Goal: Transaction & Acquisition: Purchase product/service

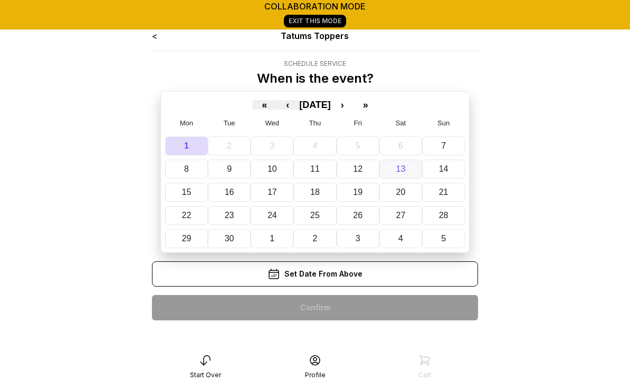
click at [400, 170] on abbr "13" at bounding box center [400, 169] width 9 height 9
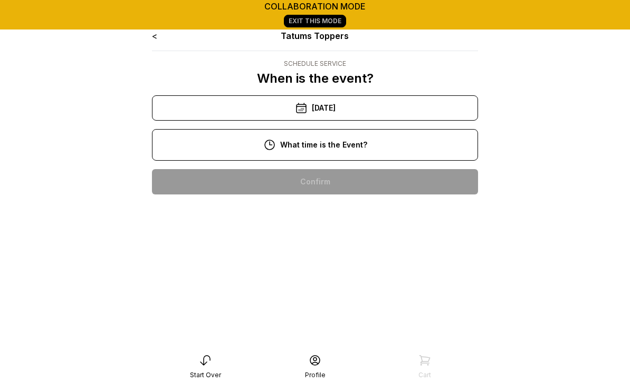
click at [349, 181] on div "10:00 am" at bounding box center [314, 181] width 309 height 25
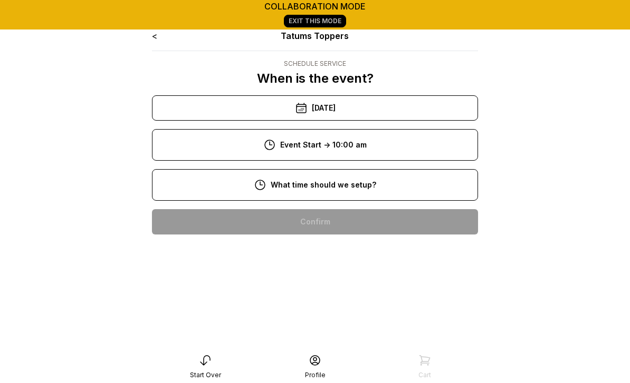
click at [341, 223] on div "8:00 am" at bounding box center [314, 221] width 309 height 25
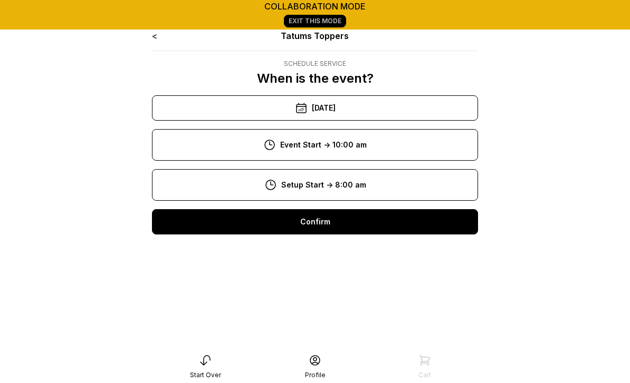
click at [317, 219] on div "Confirm" at bounding box center [315, 221] width 326 height 25
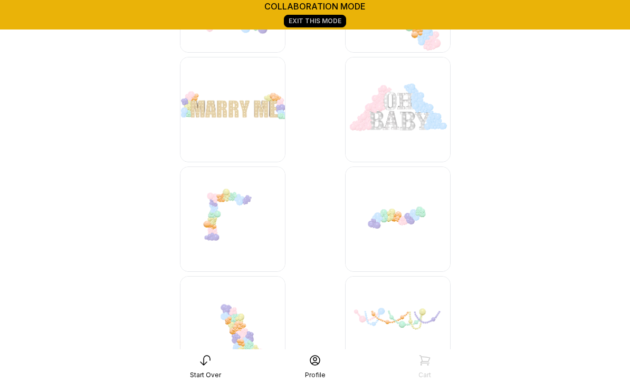
scroll to position [3173, 0]
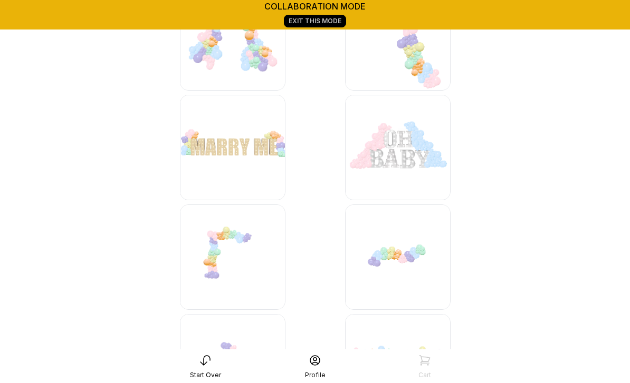
click at [396, 252] on img at bounding box center [397, 257] width 105 height 105
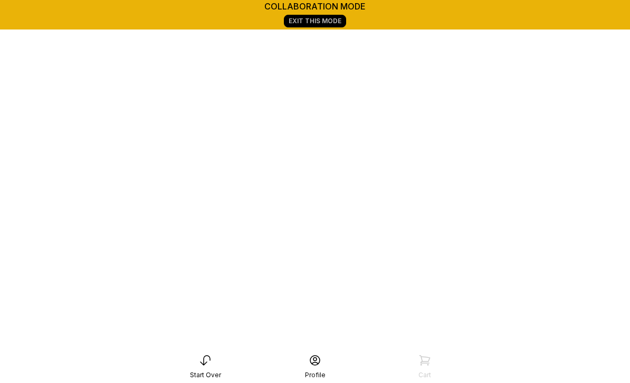
scroll to position [181, 0]
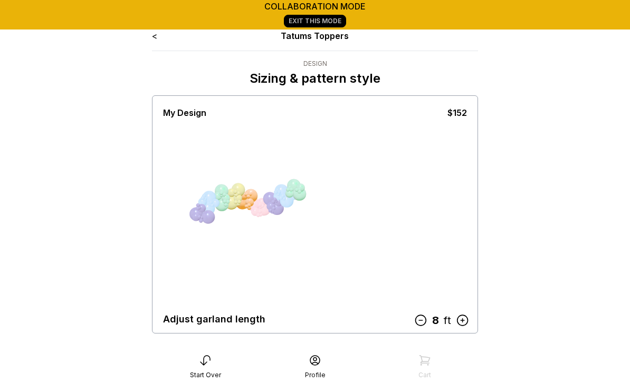
click at [462, 317] on icon at bounding box center [462, 321] width 14 height 14
click at [464, 321] on icon at bounding box center [462, 321] width 14 height 14
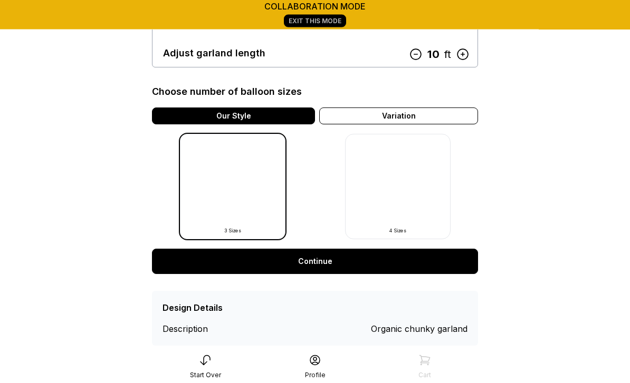
scroll to position [266, 0]
click at [326, 267] on link "Continue" at bounding box center [315, 261] width 326 height 25
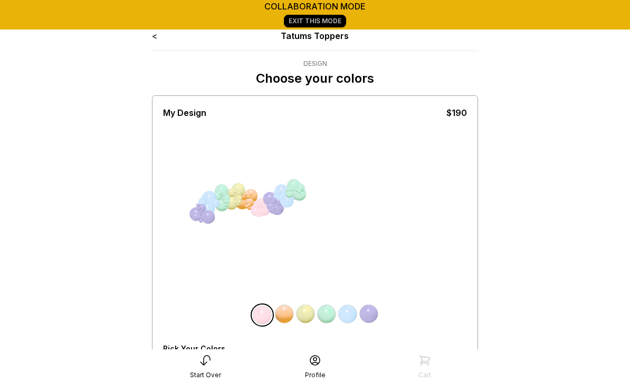
click at [179, 370] on div "All Balloons" at bounding box center [184, 367] width 43 height 8
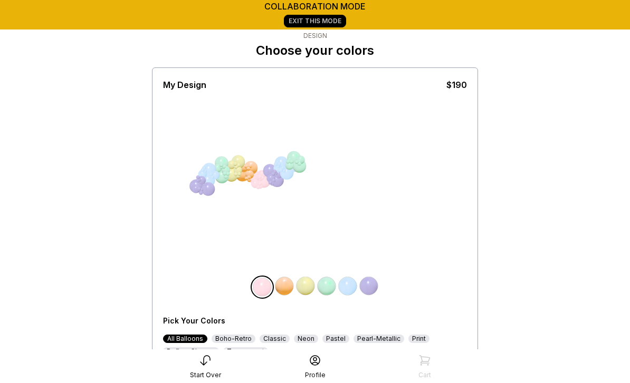
scroll to position [127, 0]
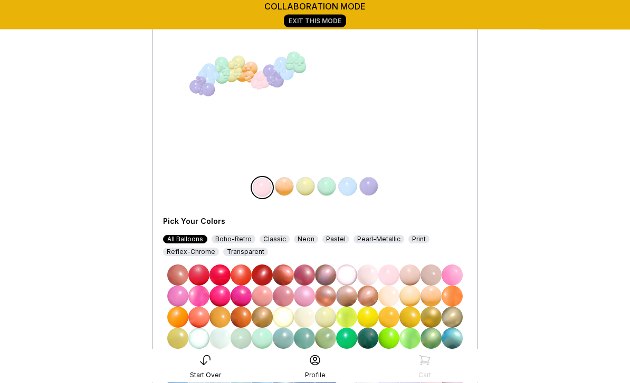
click at [256, 282] on img at bounding box center [262, 275] width 21 height 21
click at [286, 187] on img at bounding box center [284, 187] width 21 height 21
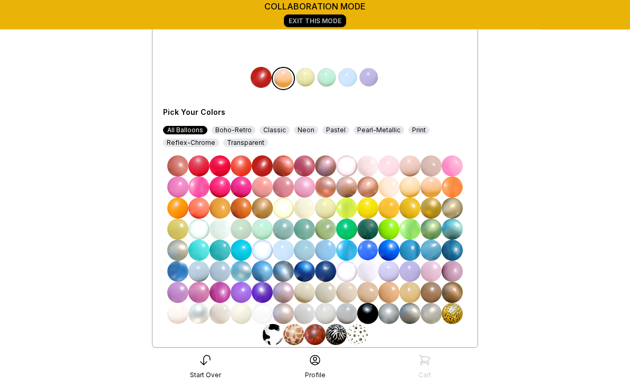
scroll to position [246, 0]
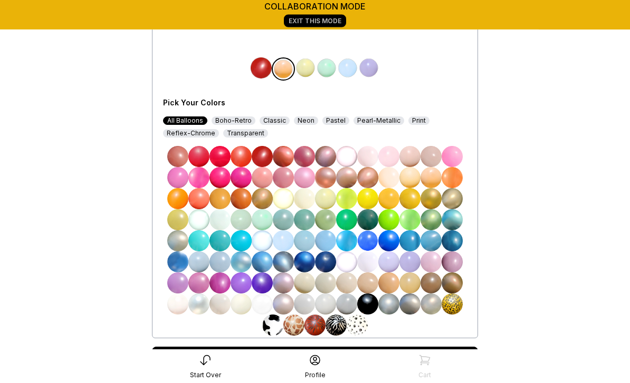
click at [324, 305] on img at bounding box center [325, 304] width 21 height 21
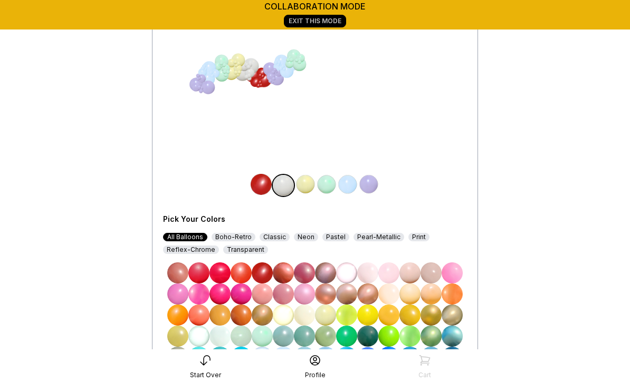
scroll to position [129, 0]
click at [303, 186] on img at bounding box center [305, 185] width 21 height 21
click at [430, 317] on img at bounding box center [430, 315] width 21 height 21
click at [324, 187] on img at bounding box center [326, 184] width 21 height 21
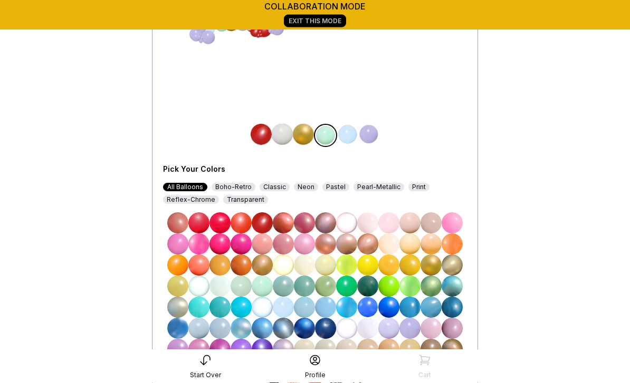
scroll to position [181, 0]
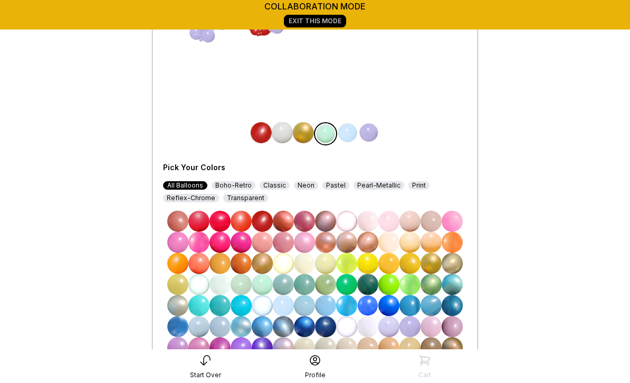
click at [327, 329] on img at bounding box center [325, 326] width 21 height 21
click at [344, 136] on img at bounding box center [347, 132] width 21 height 21
click at [260, 224] on img at bounding box center [262, 221] width 21 height 21
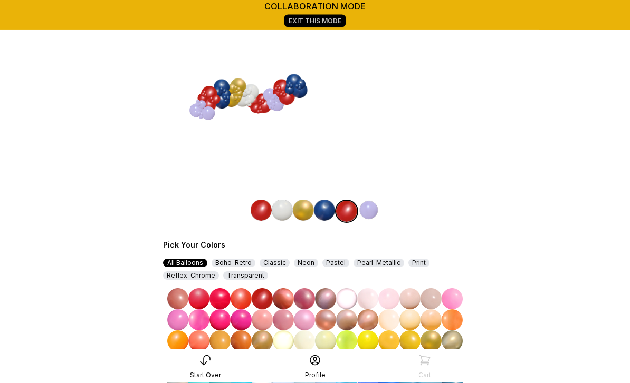
scroll to position [109, 0]
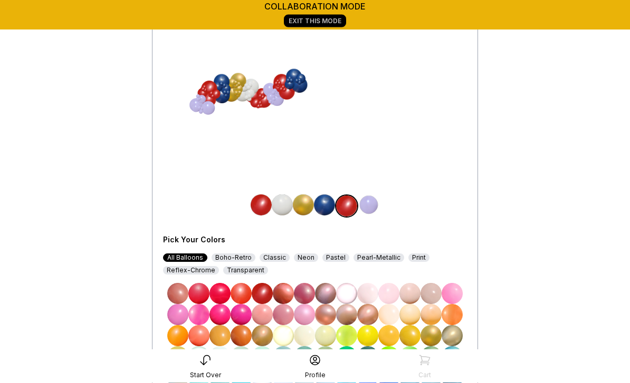
click at [372, 205] on img at bounding box center [368, 205] width 21 height 21
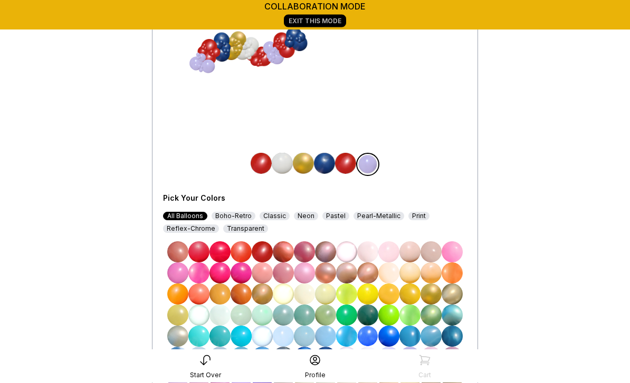
scroll to position [151, 0]
click at [326, 358] on img at bounding box center [325, 357] width 21 height 21
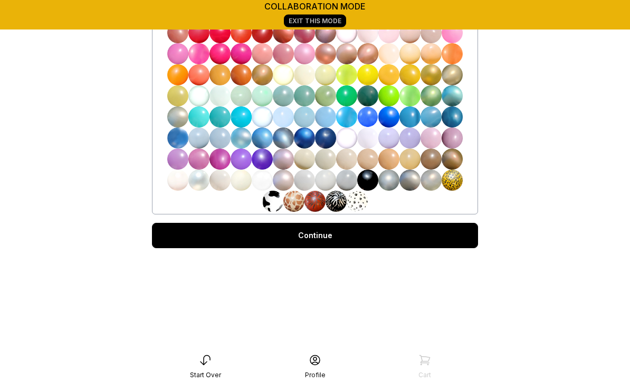
scroll to position [370, 0]
click at [323, 238] on link "Continue" at bounding box center [315, 235] width 326 height 25
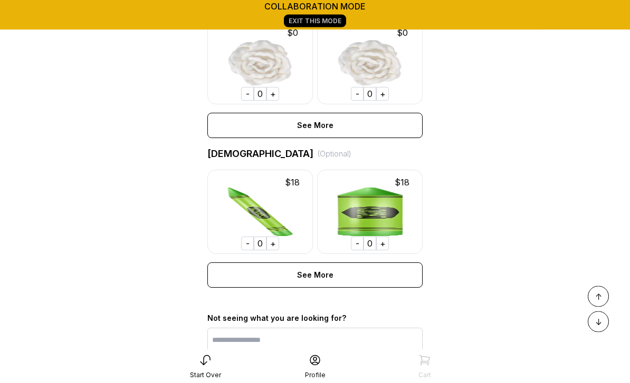
scroll to position [710, 0]
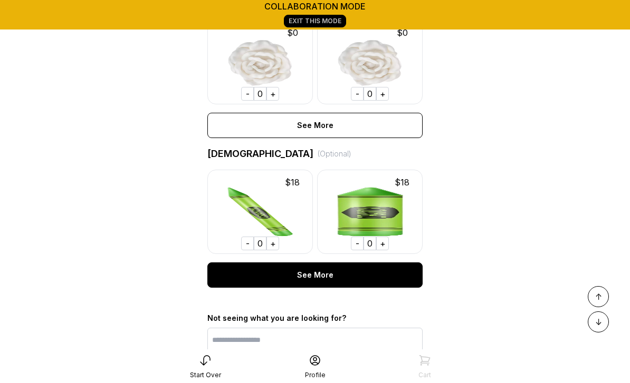
click at [317, 273] on div "See More" at bounding box center [314, 275] width 215 height 25
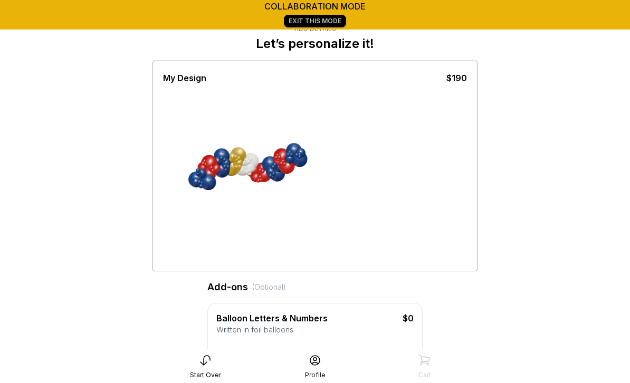
scroll to position [109, 0]
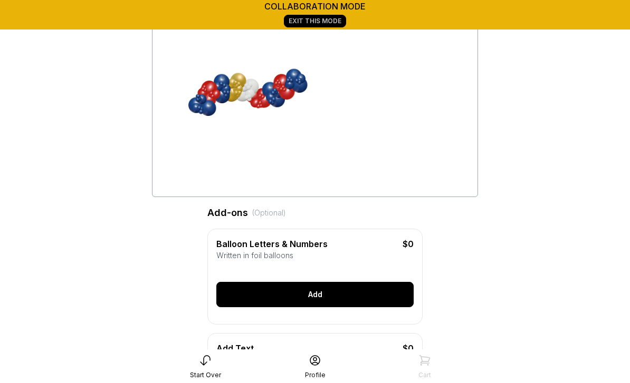
click at [324, 292] on div "Add" at bounding box center [314, 294] width 197 height 25
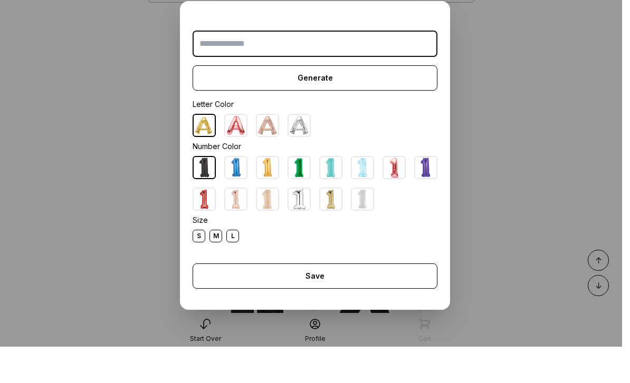
scroll to position [272, 0]
click at [498, 201] on dialog "Generate Letter Color Number Color Size S M L Save Close" at bounding box center [315, 191] width 630 height 383
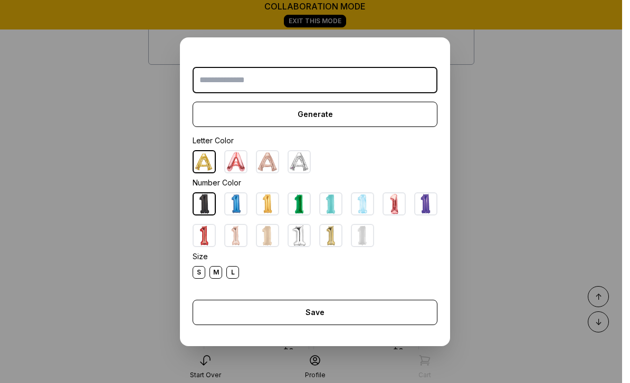
scroll to position [240, 0]
click at [205, 47] on div "Generate Letter Color Number Color Size S M L Save Close" at bounding box center [315, 191] width 270 height 309
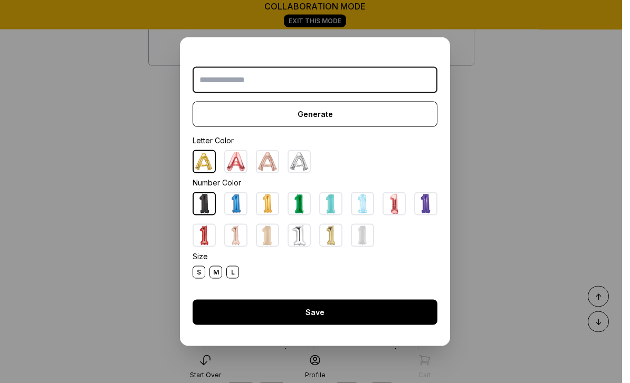
scroll to position [241, 0]
click at [357, 310] on div "Save" at bounding box center [314, 312] width 245 height 25
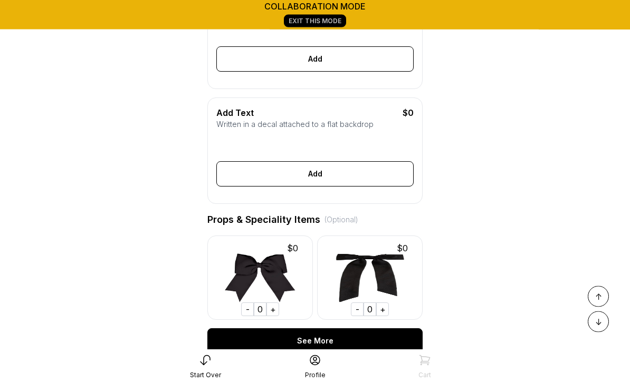
scroll to position [345, 0]
click at [336, 339] on div "See More" at bounding box center [314, 341] width 215 height 25
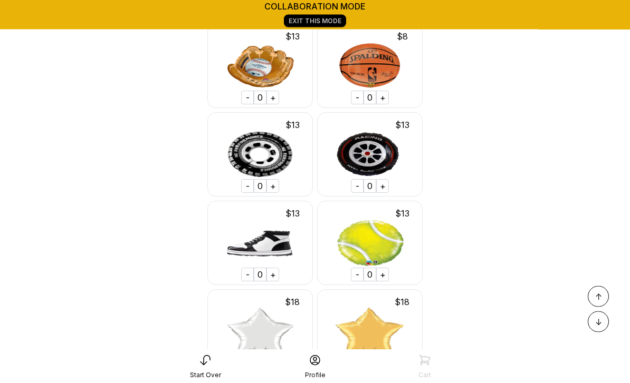
scroll to position [19125, 0]
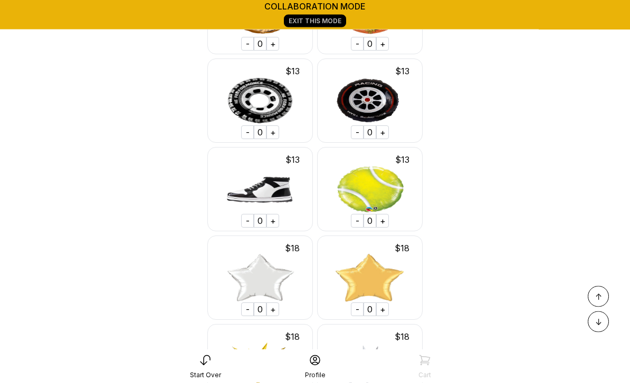
click at [383, 303] on div "+" at bounding box center [382, 310] width 13 height 14
click at [388, 303] on div "+" at bounding box center [382, 310] width 13 height 14
click at [384, 303] on div "+" at bounding box center [382, 310] width 13 height 14
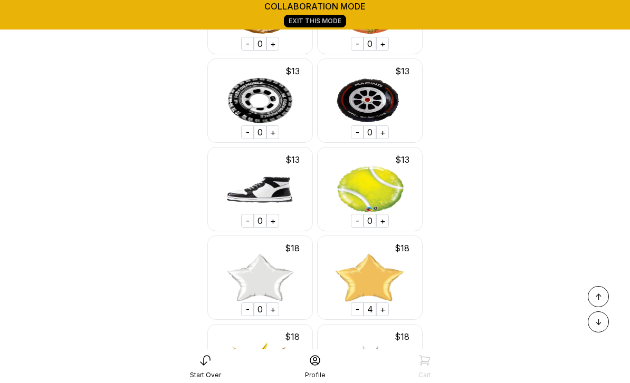
click at [384, 303] on div "+" at bounding box center [382, 310] width 13 height 14
click at [387, 303] on div "+" at bounding box center [382, 310] width 13 height 14
click at [386, 303] on div "+" at bounding box center [382, 310] width 13 height 14
click at [388, 303] on div "+" at bounding box center [382, 310] width 13 height 14
click at [387, 303] on div "+" at bounding box center [382, 310] width 13 height 14
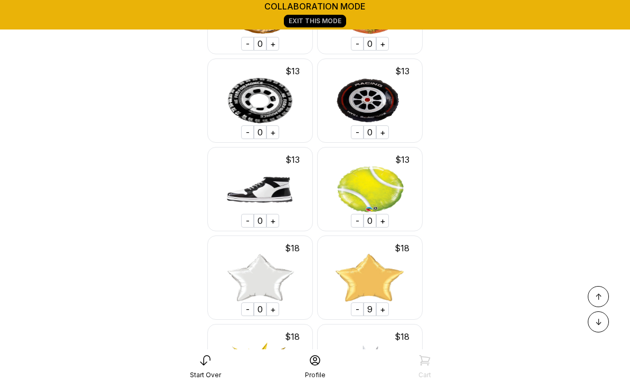
click at [386, 303] on div "+" at bounding box center [382, 310] width 13 height 14
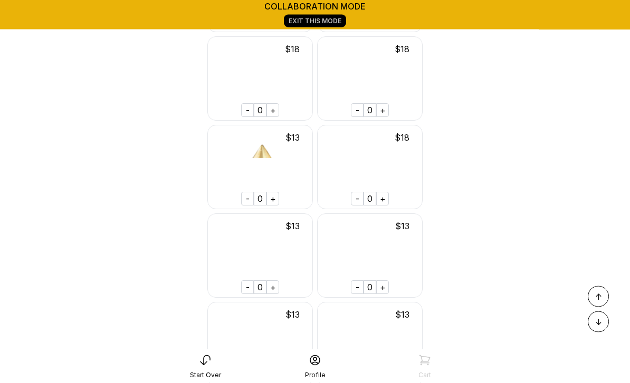
scroll to position [21892, 0]
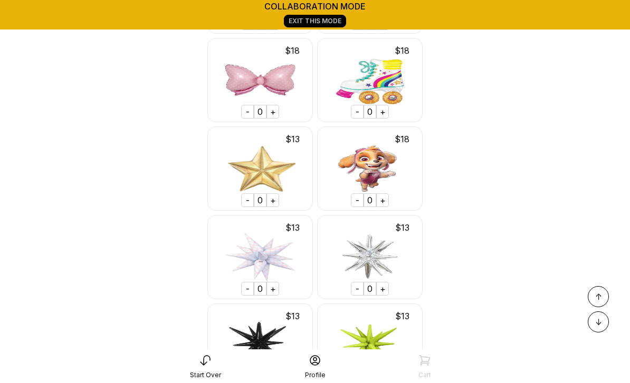
click at [277, 194] on div "+" at bounding box center [272, 201] width 13 height 14
click at [278, 194] on div "+" at bounding box center [272, 201] width 13 height 14
click at [276, 194] on div "+" at bounding box center [272, 201] width 13 height 14
click at [277, 194] on div "+" at bounding box center [272, 201] width 13 height 14
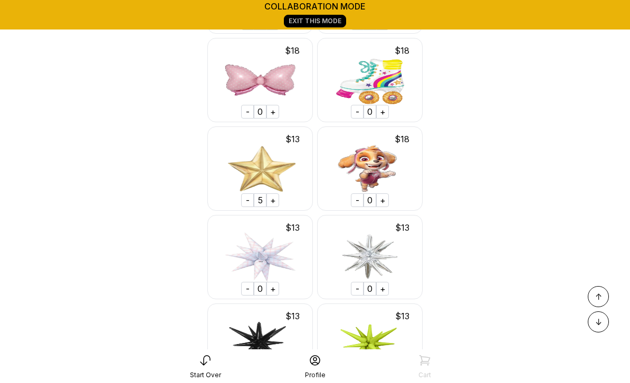
click at [276, 194] on div "+" at bounding box center [272, 201] width 13 height 14
click at [278, 194] on div "+" at bounding box center [272, 201] width 13 height 14
click at [276, 194] on div "+" at bounding box center [272, 201] width 13 height 14
click at [278, 194] on div "+" at bounding box center [272, 201] width 13 height 14
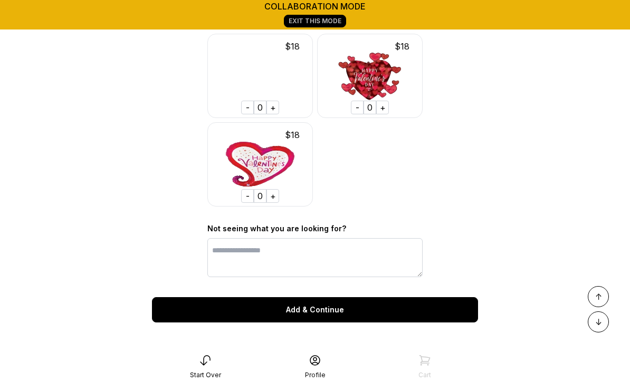
scroll to position [24866, 0]
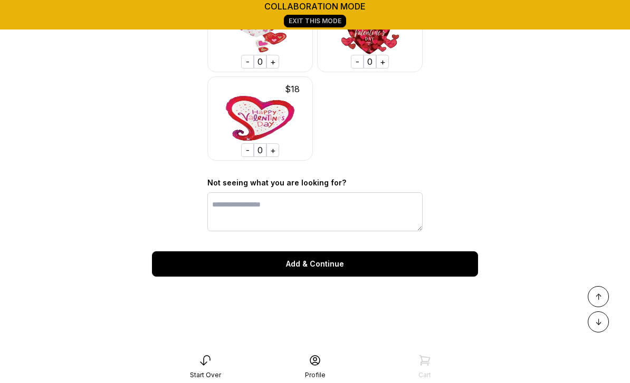
click at [324, 252] on div "Add & Continue" at bounding box center [315, 264] width 326 height 25
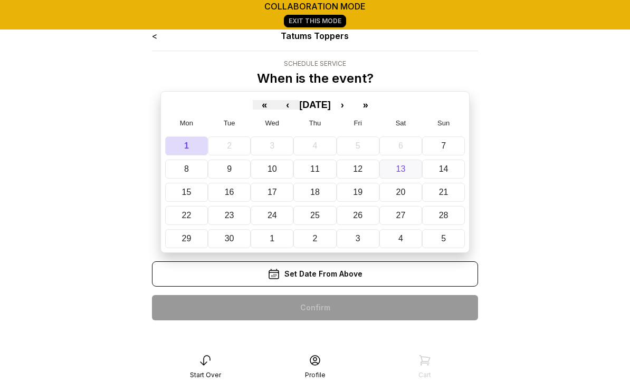
click at [407, 166] on button "13" at bounding box center [400, 169] width 43 height 19
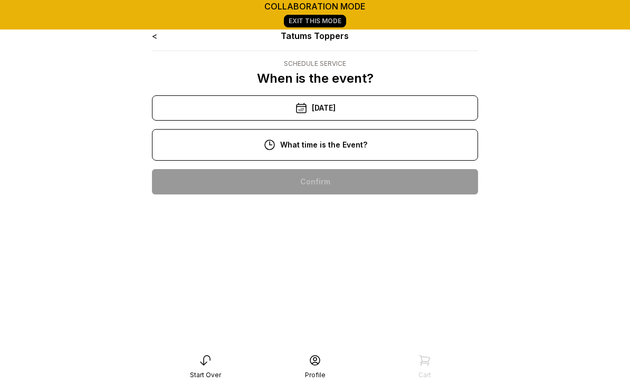
click at [379, 107] on div "9/13/2025" at bounding box center [315, 107] width 326 height 25
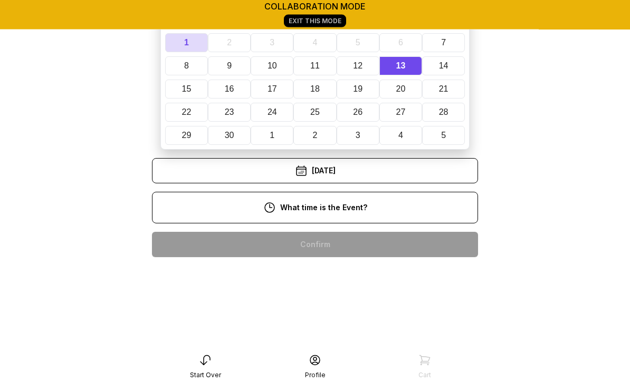
scroll to position [103, 0]
click at [337, 274] on div "11:00 am" at bounding box center [314, 278] width 309 height 25
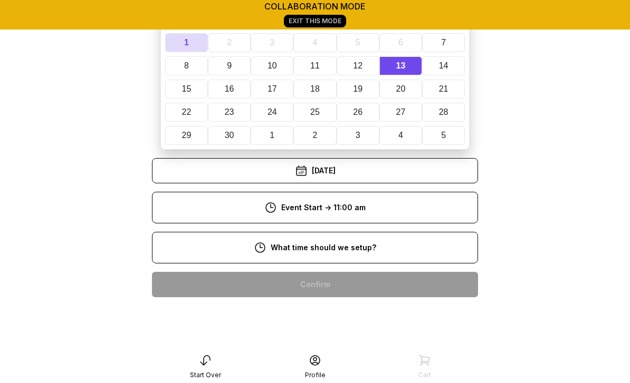
click at [342, 286] on div "8:00 am" at bounding box center [314, 284] width 309 height 25
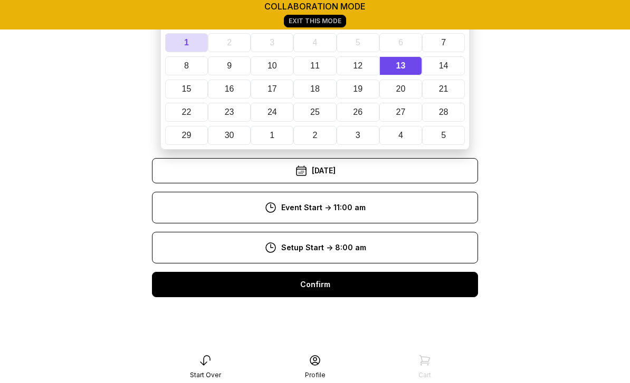
click at [331, 288] on div "Confirm" at bounding box center [315, 284] width 326 height 25
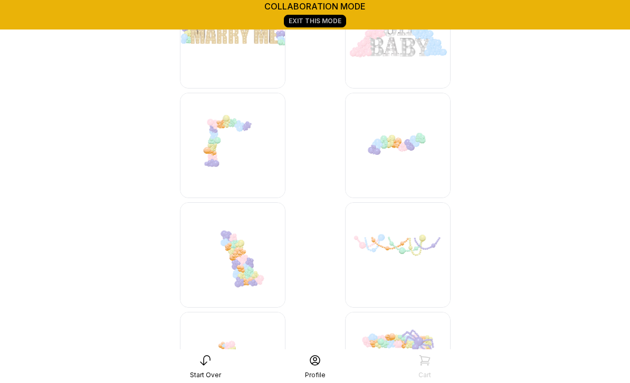
click at [406, 147] on img at bounding box center [397, 145] width 105 height 105
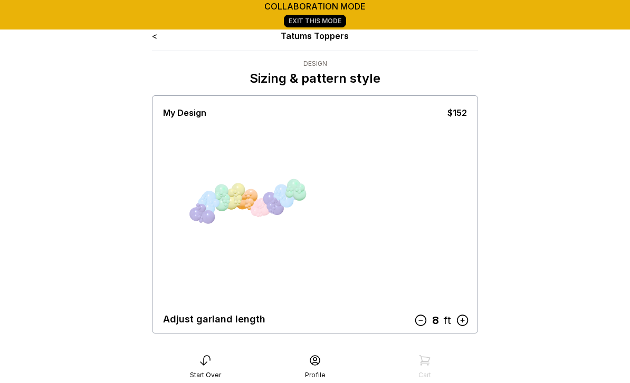
click at [466, 325] on icon at bounding box center [462, 321] width 14 height 14
click at [461, 321] on icon at bounding box center [462, 320] width 11 height 11
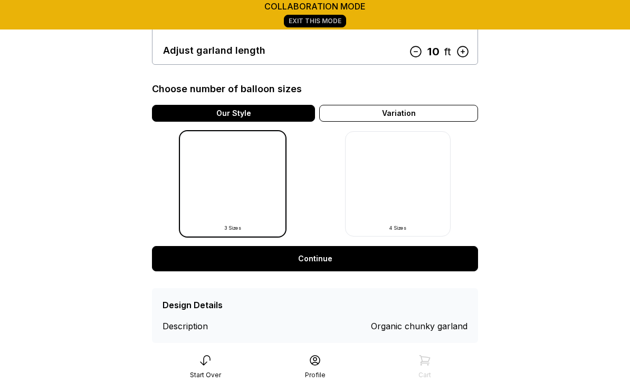
scroll to position [278, 0]
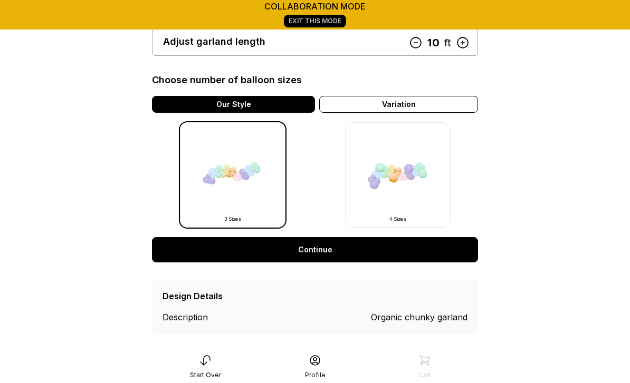
click at [308, 251] on link "Continue" at bounding box center [315, 249] width 326 height 25
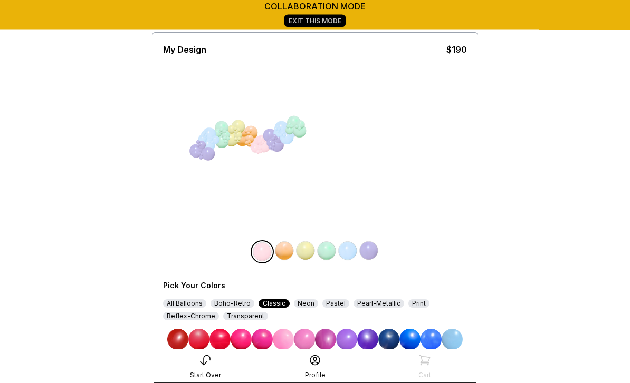
scroll to position [63, 0]
click at [184, 304] on div "All Balloons" at bounding box center [184, 304] width 43 height 8
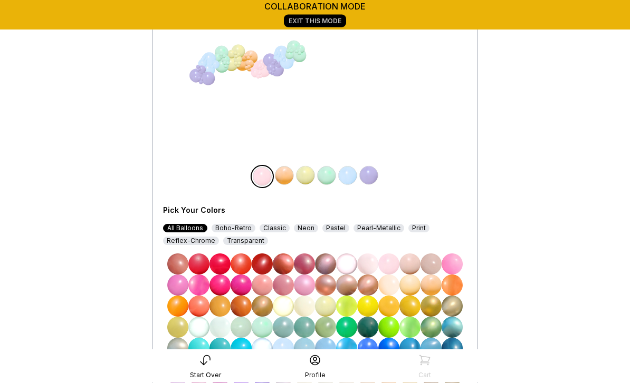
scroll to position [138, 0]
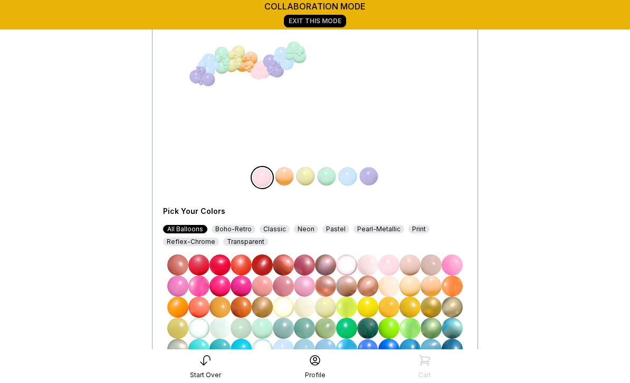
click at [265, 265] on img at bounding box center [262, 265] width 21 height 21
click at [330, 369] on img at bounding box center [325, 370] width 21 height 21
click at [285, 181] on img at bounding box center [284, 176] width 21 height 21
click at [265, 267] on img at bounding box center [262, 265] width 21 height 21
click at [310, 182] on img at bounding box center [305, 176] width 21 height 21
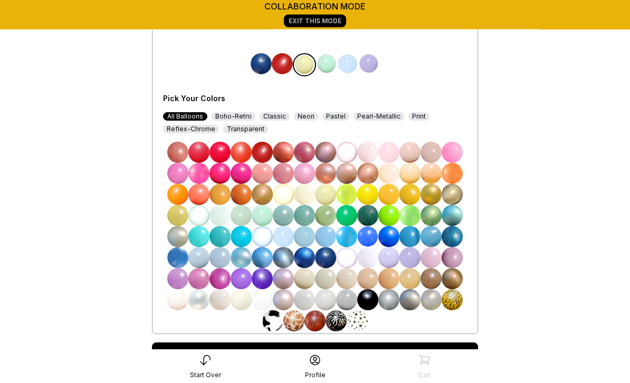
scroll to position [250, 0]
click at [327, 301] on img at bounding box center [325, 299] width 21 height 21
click at [329, 66] on img at bounding box center [326, 63] width 21 height 21
click at [430, 195] on img at bounding box center [430, 194] width 21 height 21
click at [348, 68] on img at bounding box center [347, 63] width 21 height 21
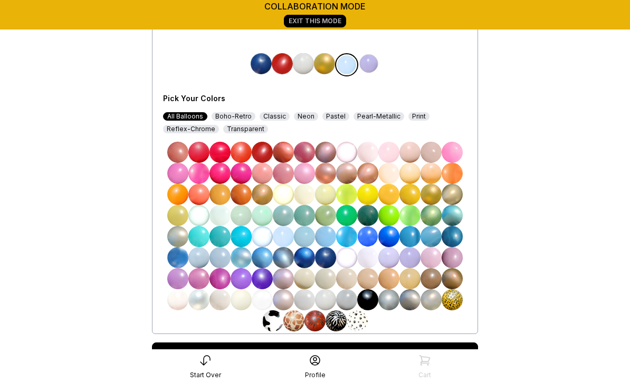
click at [264, 154] on img at bounding box center [262, 152] width 21 height 21
click at [372, 66] on img at bounding box center [368, 63] width 21 height 21
click at [327, 264] on img at bounding box center [325, 257] width 21 height 21
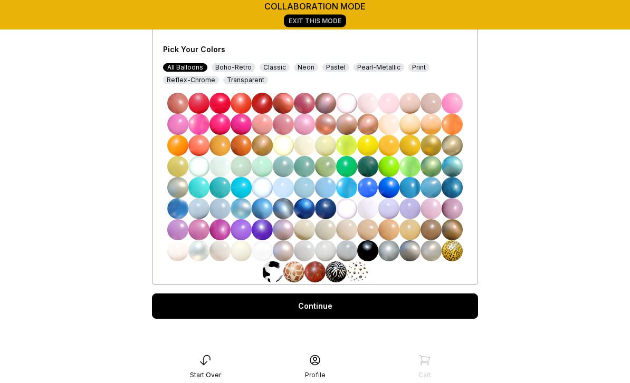
scroll to position [353, 0]
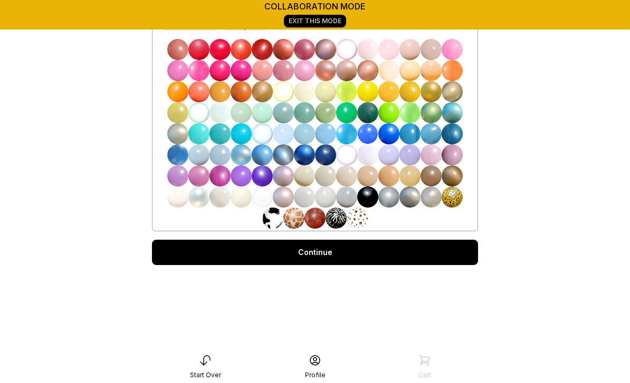
click at [322, 257] on link "Continue" at bounding box center [315, 252] width 326 height 25
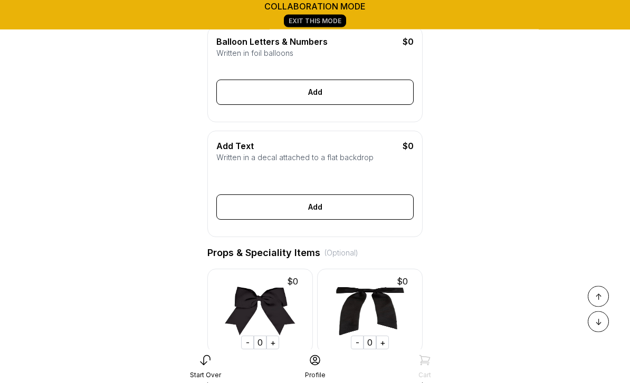
scroll to position [323, 0]
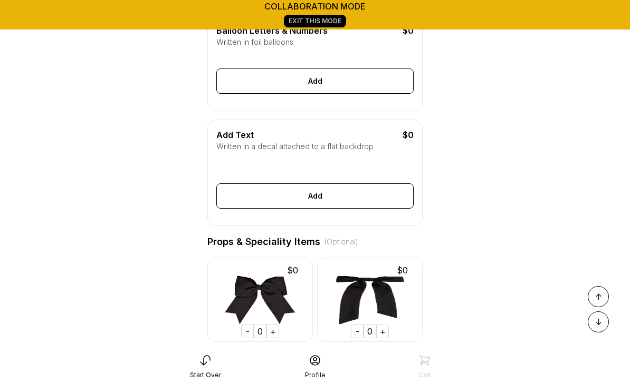
click at [316, 363] on div "See More" at bounding box center [314, 363] width 215 height 25
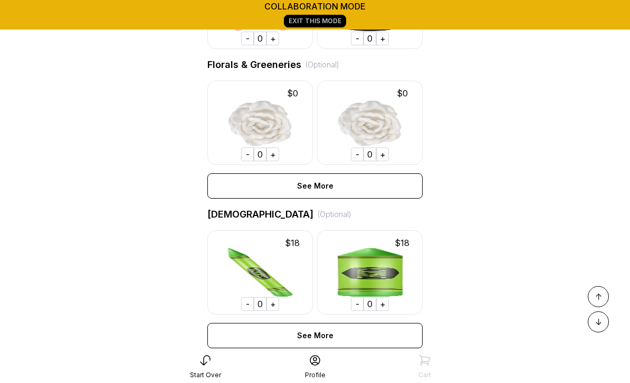
scroll to position [5221, 0]
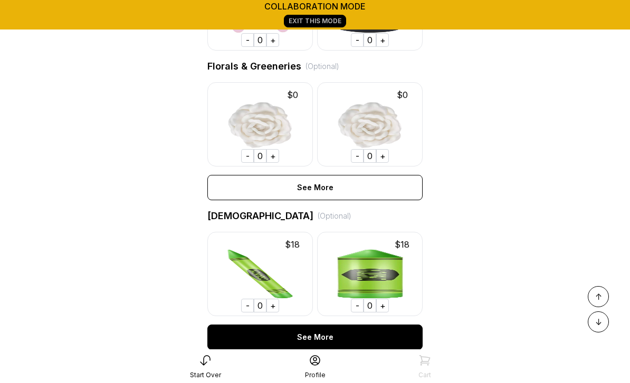
click at [329, 325] on div "See More" at bounding box center [314, 337] width 215 height 25
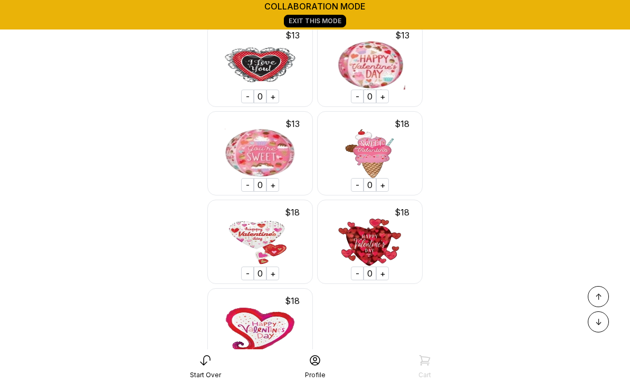
scroll to position [24866, 0]
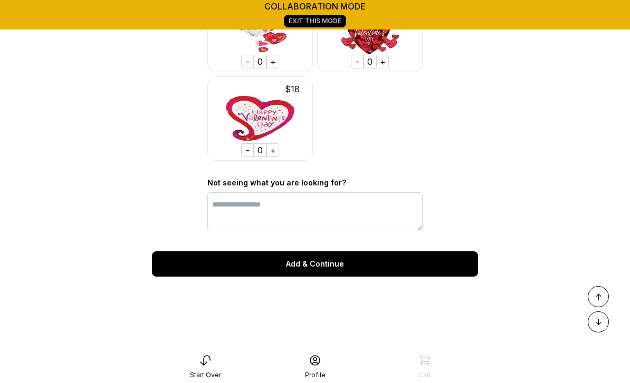
click at [332, 252] on div "Add & Continue" at bounding box center [315, 264] width 326 height 25
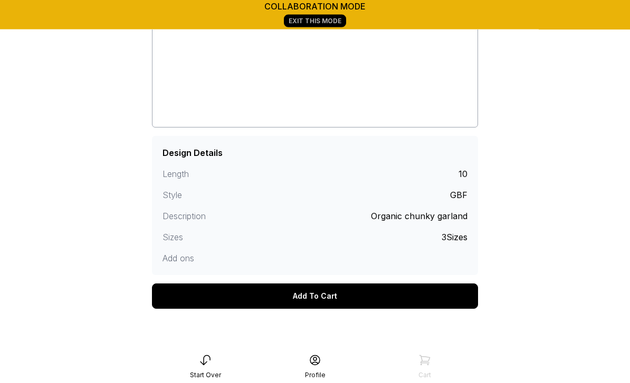
scroll to position [170, 0]
click at [325, 289] on div "Add To Cart" at bounding box center [315, 296] width 326 height 25
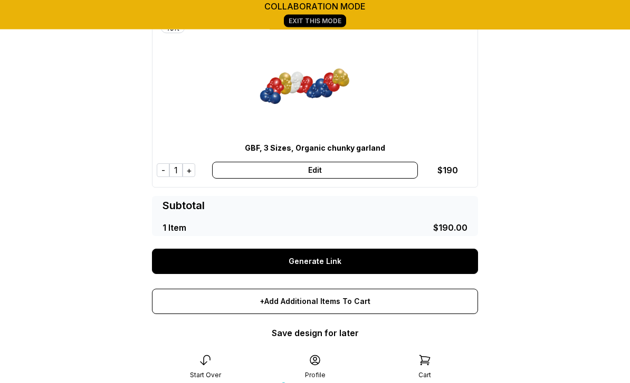
scroll to position [75, 0]
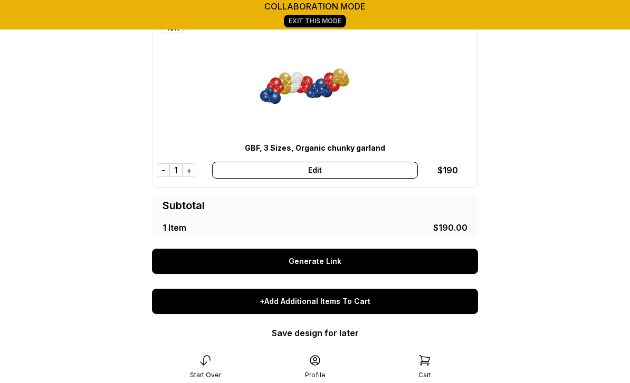
click at [308, 308] on div "+Add Additional Items To Cart" at bounding box center [315, 301] width 326 height 25
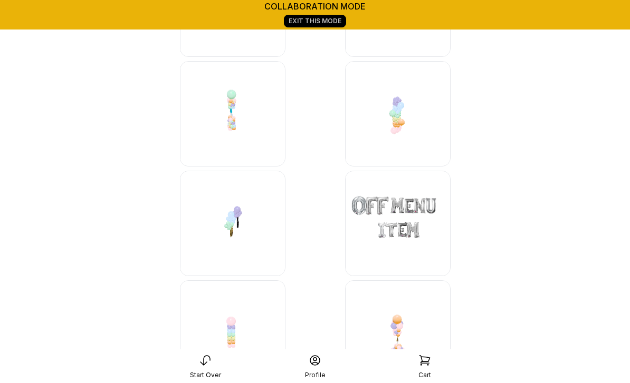
scroll to position [11797, 0]
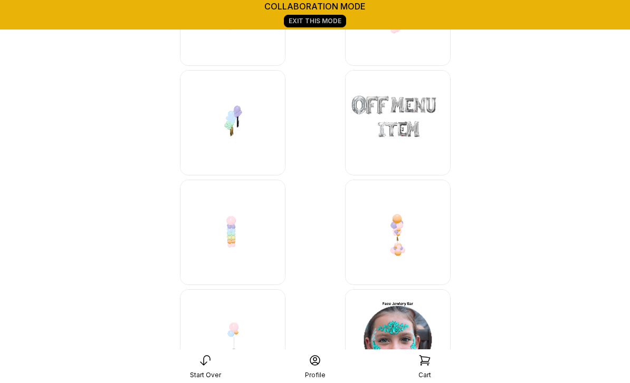
click at [390, 138] on img at bounding box center [397, 122] width 105 height 105
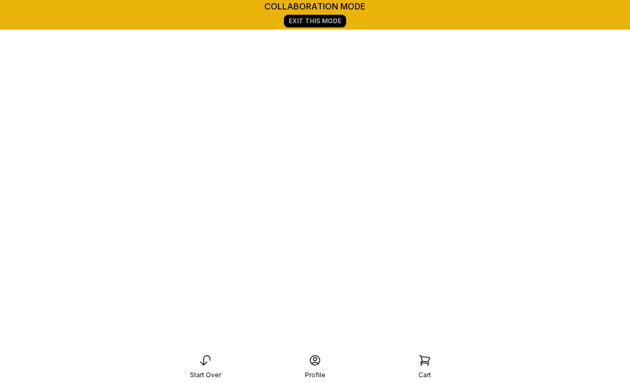
scroll to position [148, 0]
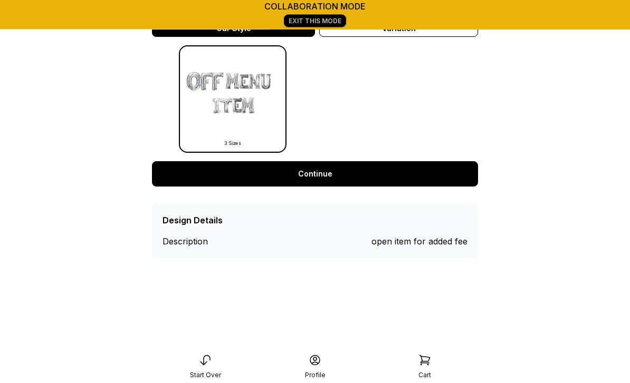
scroll to position [334, 0]
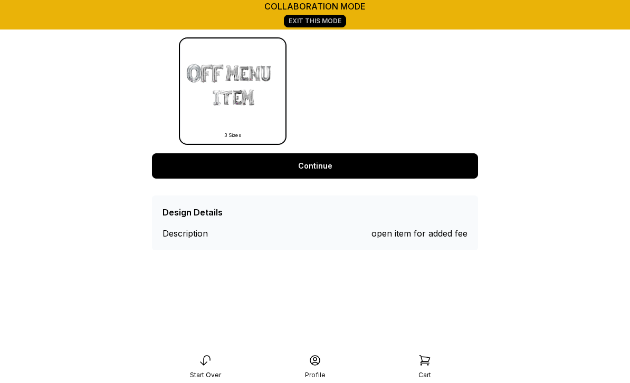
click at [437, 230] on div "open item for added fee" at bounding box center [419, 233] width 96 height 13
click at [426, 233] on div "open item for added fee" at bounding box center [419, 233] width 96 height 13
click at [241, 90] on img at bounding box center [232, 90] width 105 height 105
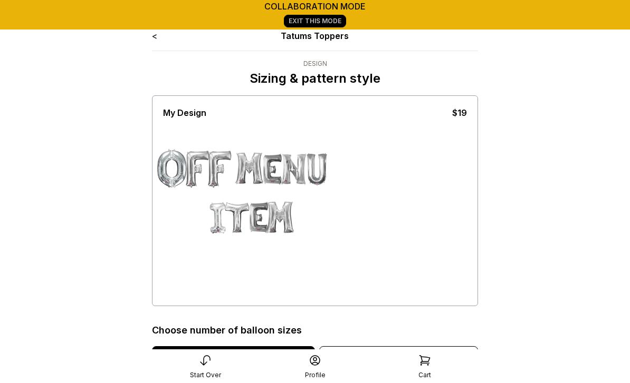
click at [274, 216] on div at bounding box center [280, 217] width 33 height 33
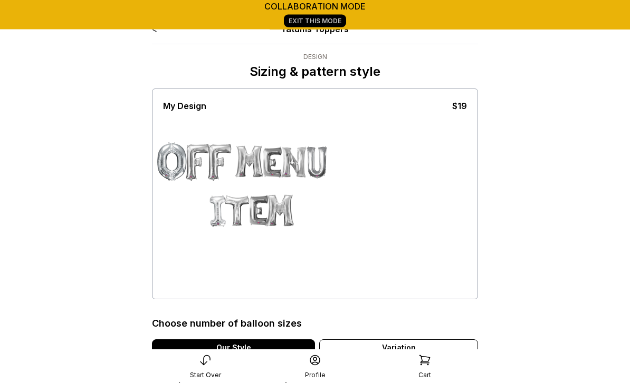
scroll to position [7, 0]
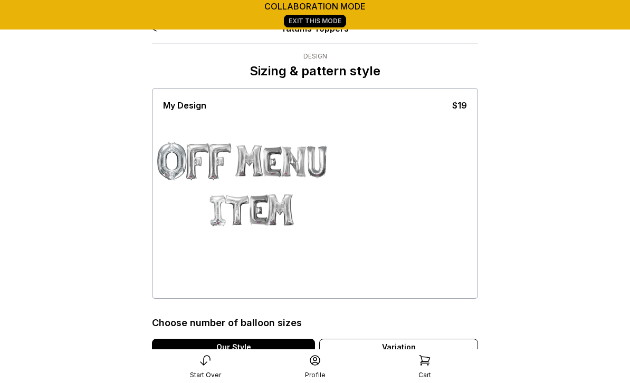
click at [301, 164] on div at bounding box center [293, 166] width 33 height 40
click at [406, 350] on div "Variation" at bounding box center [398, 347] width 159 height 17
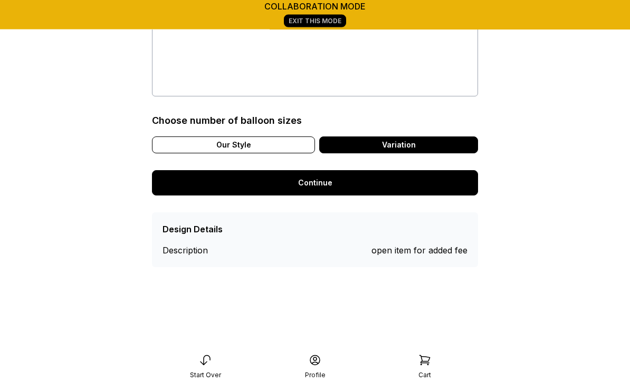
scroll to position [210, 0]
click at [315, 183] on link "Continue" at bounding box center [315, 182] width 326 height 25
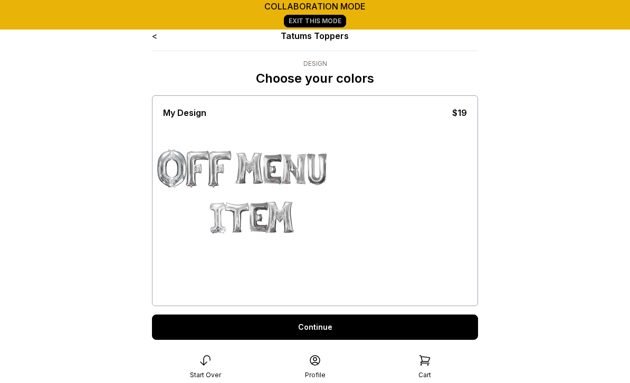
click at [325, 325] on link "Continue" at bounding box center [315, 327] width 326 height 25
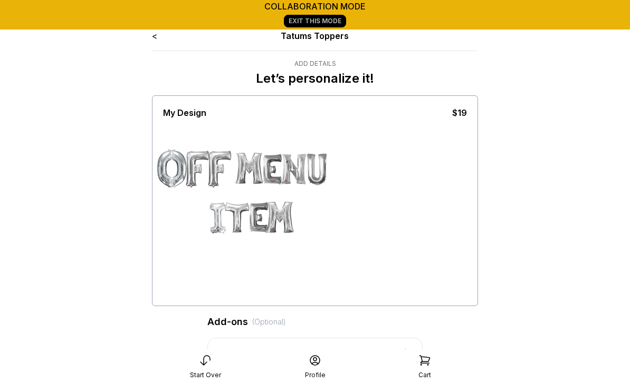
click at [155, 40] on link "<" at bounding box center [154, 36] width 5 height 11
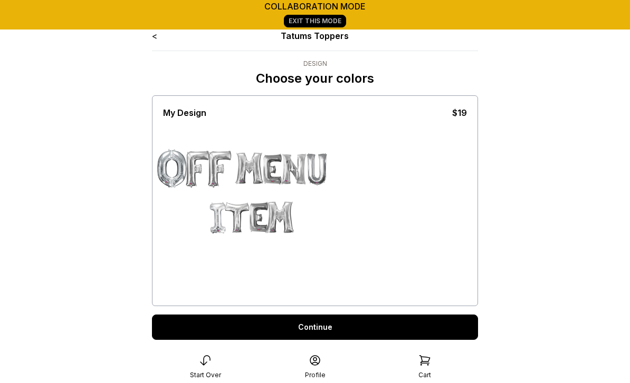
click at [152, 40] on link "<" at bounding box center [154, 36] width 5 height 11
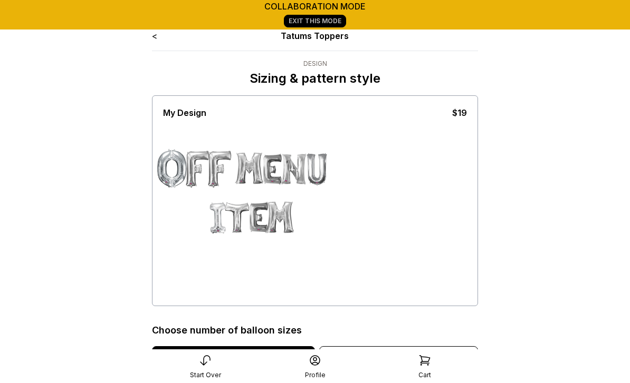
click at [149, 41] on div "< Tatums Toppers Design Sizing & pattern style My Design $19 Choose number of b…" at bounding box center [314, 323] width 343 height 604
click at [152, 41] on link "<" at bounding box center [154, 36] width 5 height 11
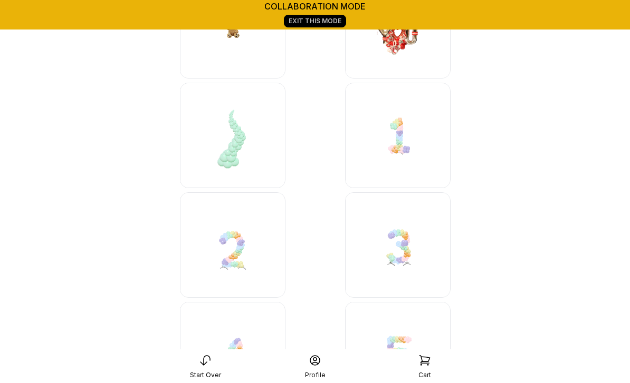
scroll to position [10902, 0]
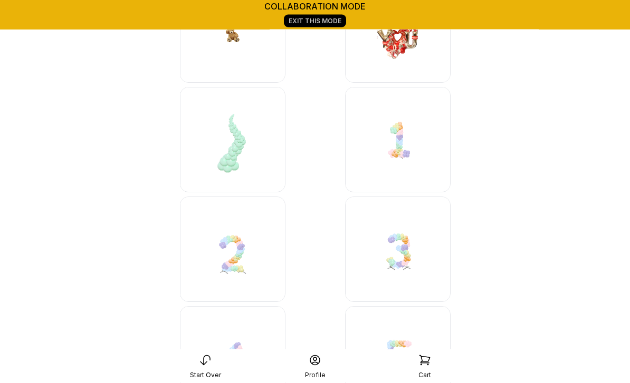
click at [204, 356] on icon at bounding box center [204, 360] width 9 height 9
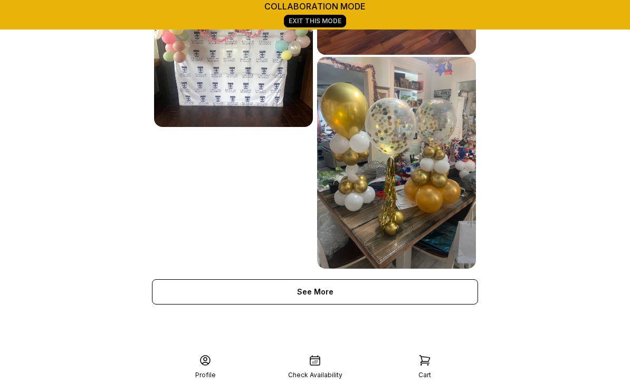
scroll to position [686, 0]
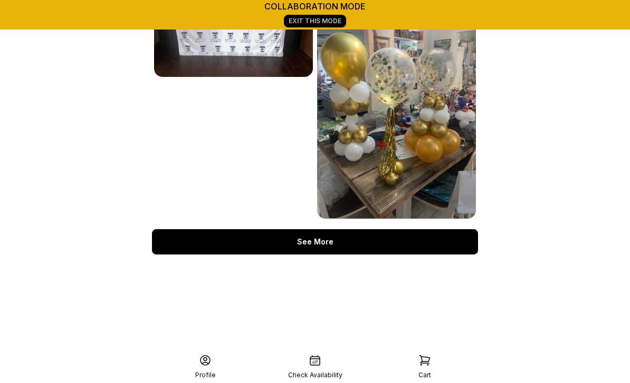
click at [315, 229] on div "See More" at bounding box center [315, 241] width 326 height 25
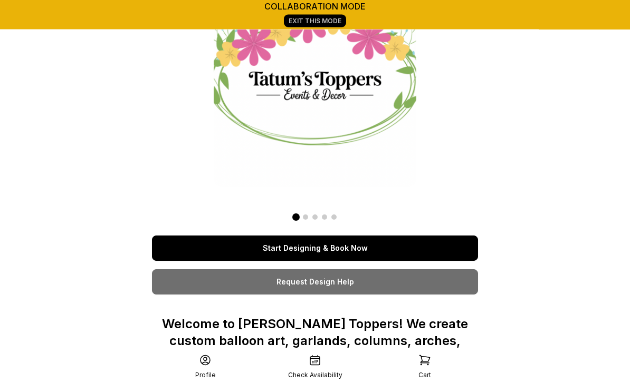
scroll to position [0, 0]
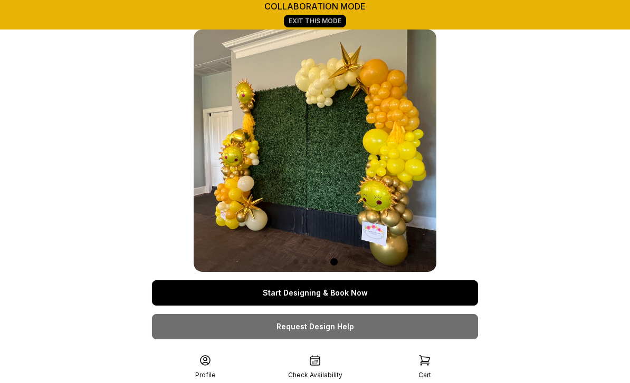
click at [382, 294] on link "Start Designing & Book Now" at bounding box center [315, 293] width 326 height 25
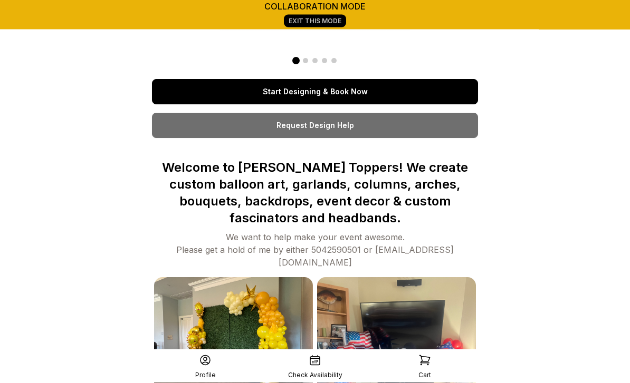
scroll to position [234, 0]
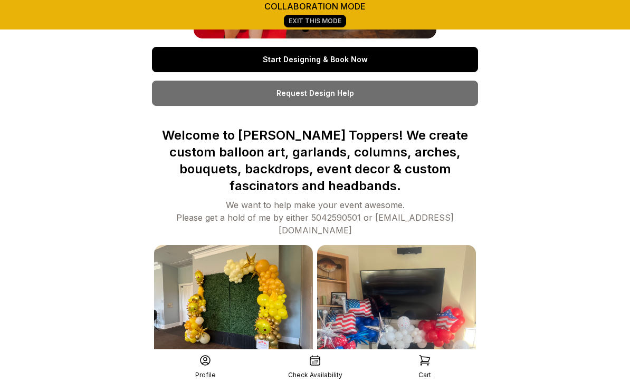
click at [342, 100] on link "Request Design Help" at bounding box center [315, 93] width 326 height 25
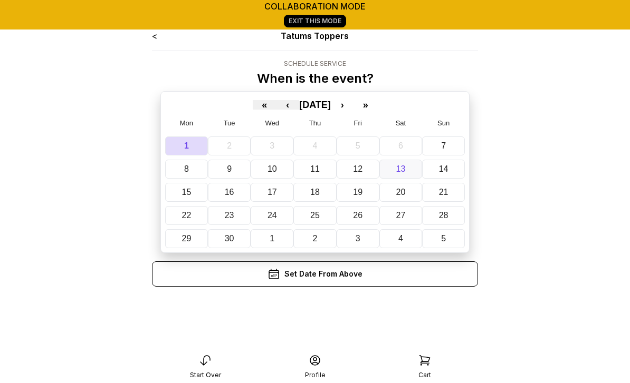
click at [404, 167] on abbr "13" at bounding box center [400, 169] width 9 height 9
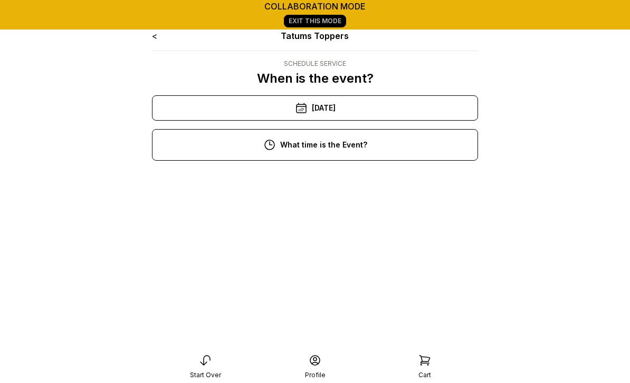
click at [351, 185] on div "10:00 am" at bounding box center [314, 181] width 309 height 25
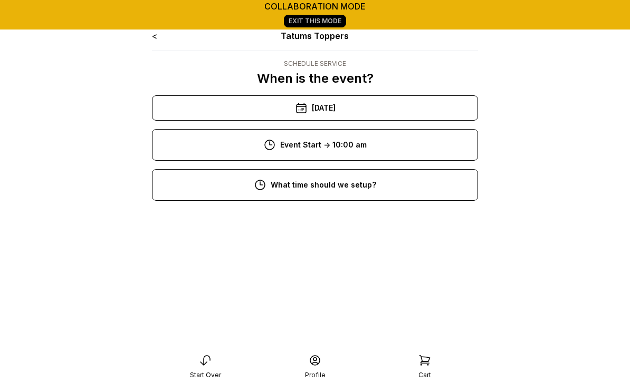
click at [340, 226] on div "8:00 am" at bounding box center [314, 221] width 309 height 25
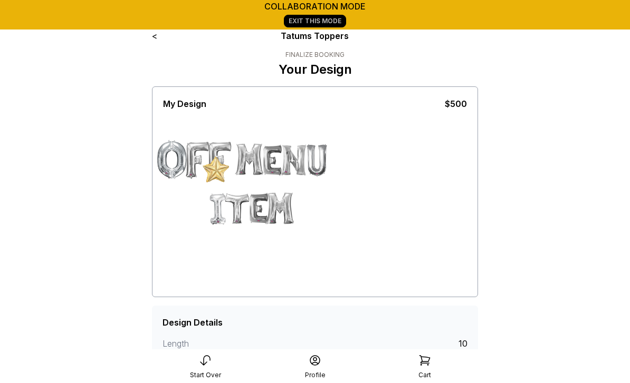
click at [148, 37] on div "< Tatums Toppers Finalize Booking Your Design My Design $500 screenshot clear D…" at bounding box center [314, 343] width 343 height 645
click at [148, 39] on div "< Tatums Toppers Finalize Booking Your Design My Design $500 screenshot clear D…" at bounding box center [314, 343] width 343 height 645
click at [157, 39] on link "<" at bounding box center [154, 36] width 5 height 11
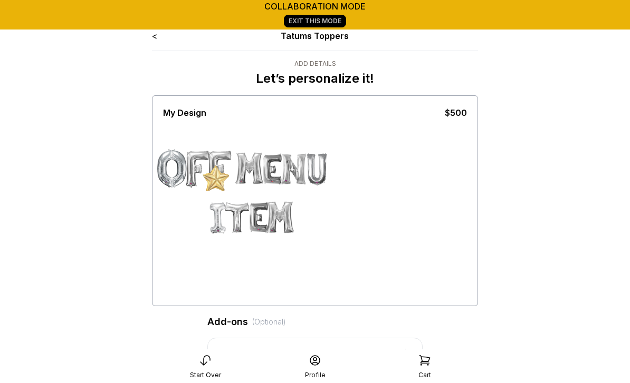
click at [153, 37] on link "<" at bounding box center [154, 36] width 5 height 11
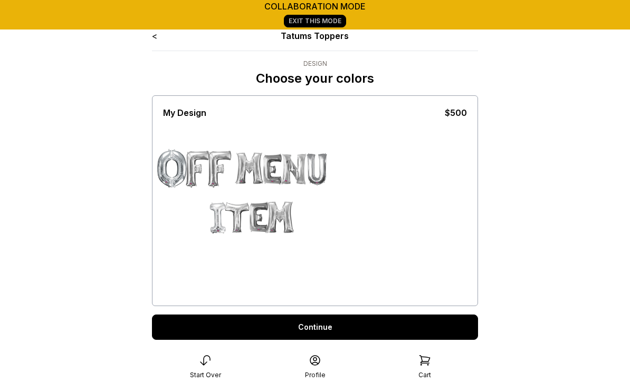
click at [149, 38] on div "< Tatums Toppers Design Choose your colors My Design $500 Continue" at bounding box center [314, 212] width 343 height 383
click at [157, 38] on link "<" at bounding box center [154, 36] width 5 height 11
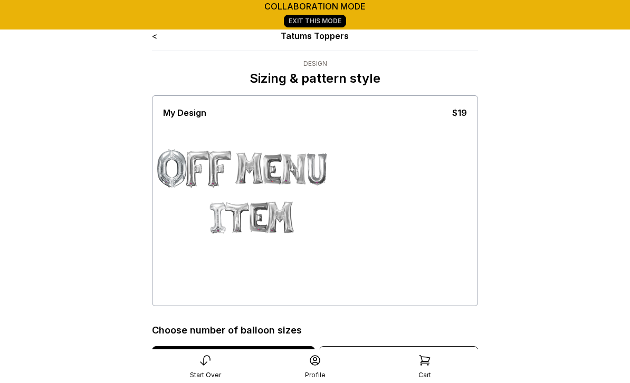
click at [151, 40] on div "< Tatums Toppers Design Sizing & pattern style My Design $19 Choose number of b…" at bounding box center [314, 323] width 343 height 604
click at [153, 43] on div "< Tatums Toppers Design Sizing & pattern style My Design $19 Choose number of b…" at bounding box center [315, 307] width 326 height 555
click at [153, 37] on link "<" at bounding box center [154, 36] width 5 height 11
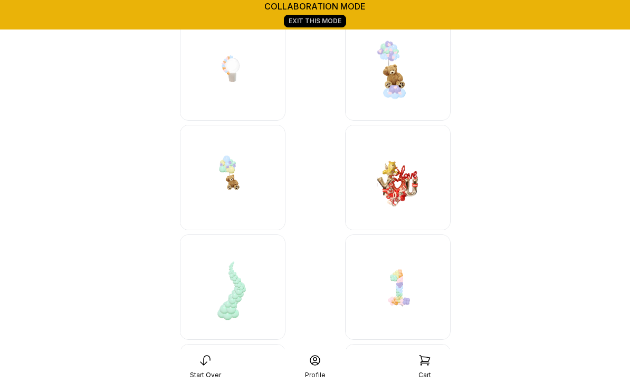
scroll to position [10798, 0]
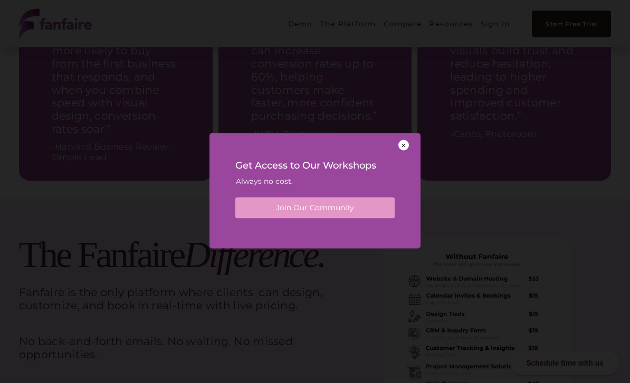
scroll to position [1971, 0]
click at [407, 151] on div at bounding box center [403, 145] width 11 height 11
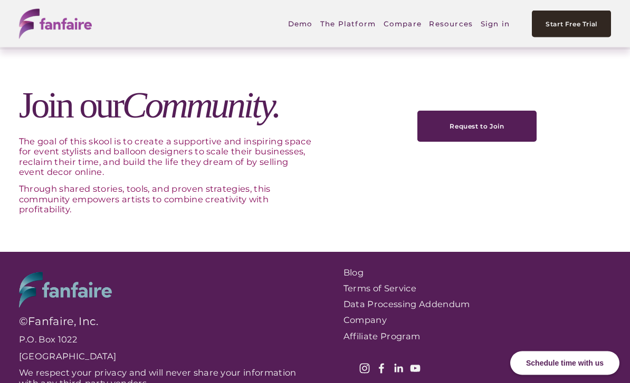
scroll to position [3222, 0]
